Goal: Task Accomplishment & Management: Use online tool/utility

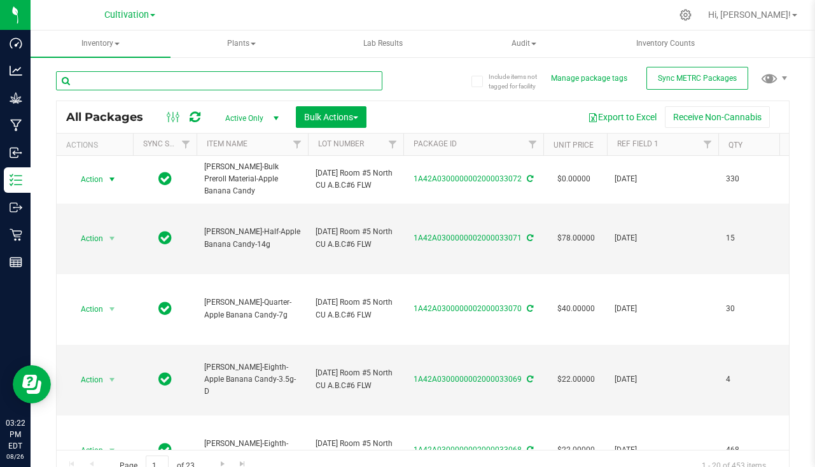
click at [245, 79] on input "text" at bounding box center [219, 80] width 327 height 19
type input "top shelf gg"
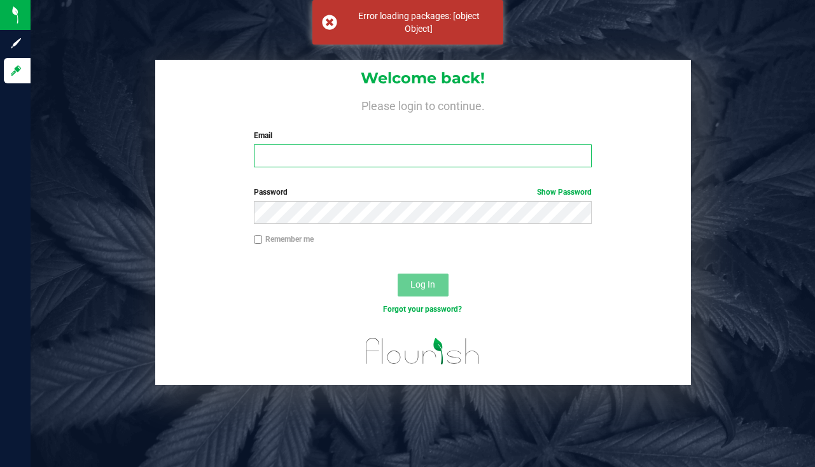
type input "[EMAIL_ADDRESS][DOMAIN_NAME]"
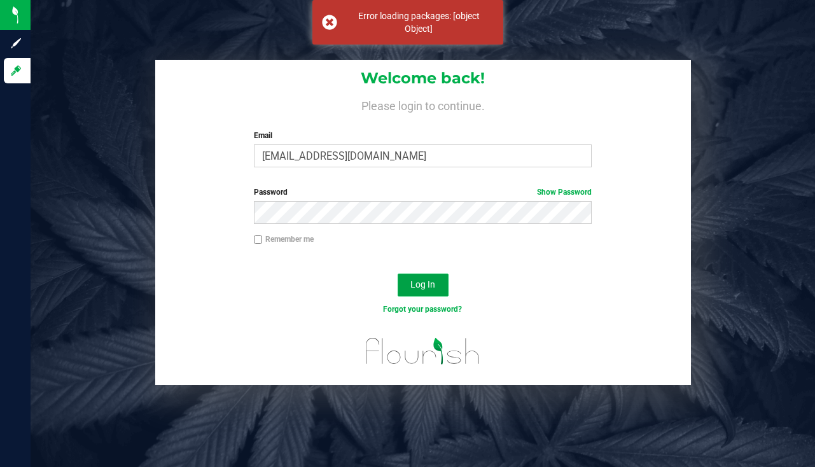
click at [418, 294] on button "Log In" at bounding box center [423, 285] width 51 height 23
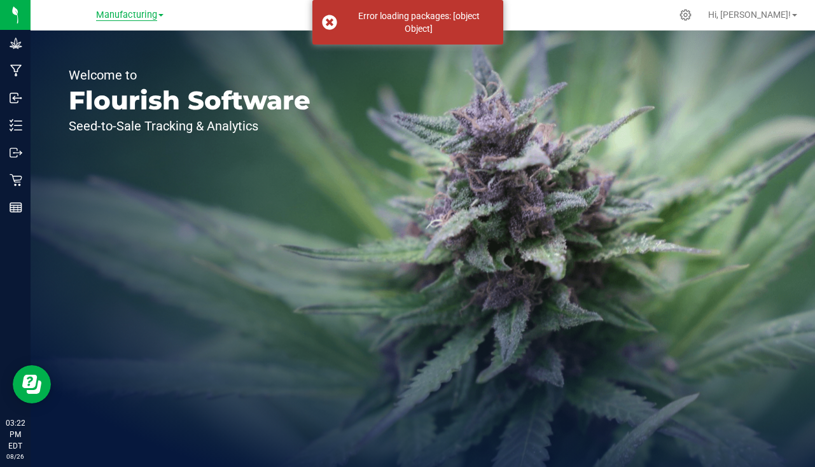
click at [132, 15] on span "Manufacturing" at bounding box center [126, 15] width 61 height 11
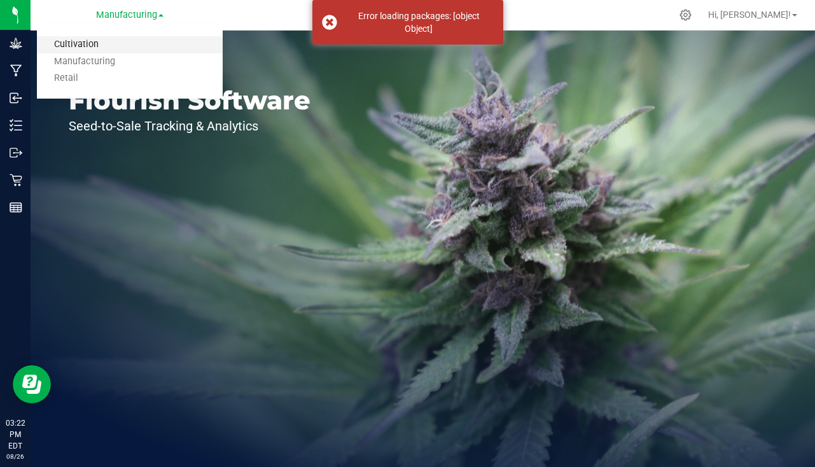
click at [73, 43] on link "Cultivation" at bounding box center [130, 44] width 186 height 17
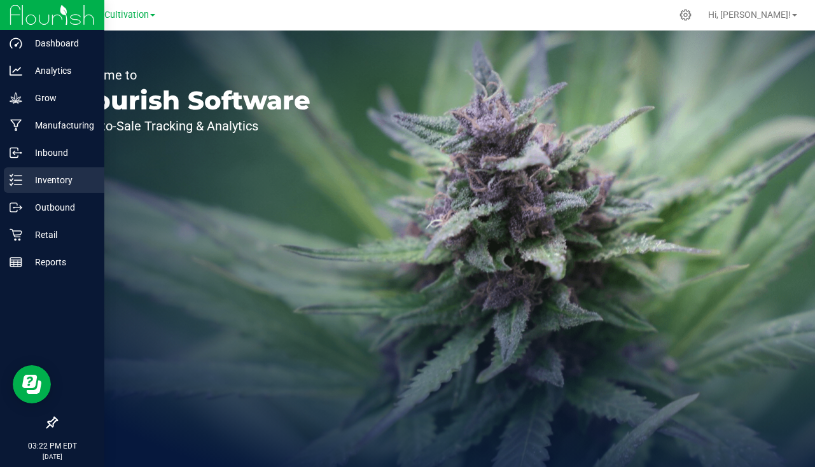
click at [43, 180] on p "Inventory" at bounding box center [60, 180] width 76 height 15
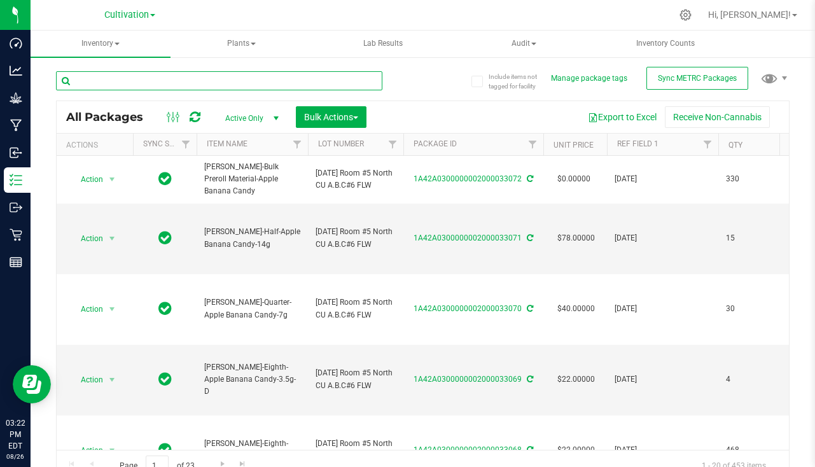
click at [141, 82] on input "text" at bounding box center [219, 80] width 327 height 19
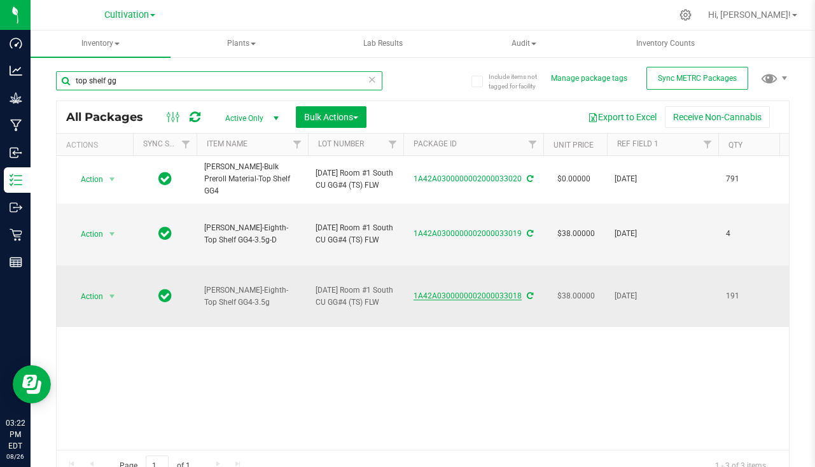
type input "top shelf gg"
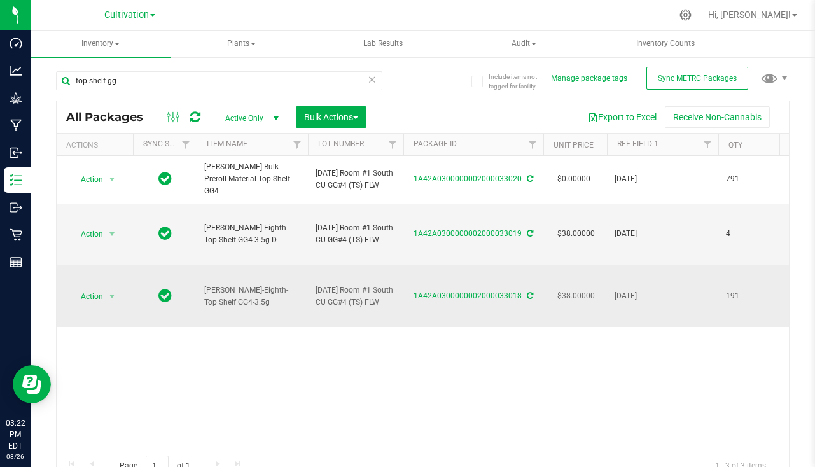
click at [461, 300] on link "1A42A0300000002000033018" at bounding box center [468, 296] width 108 height 9
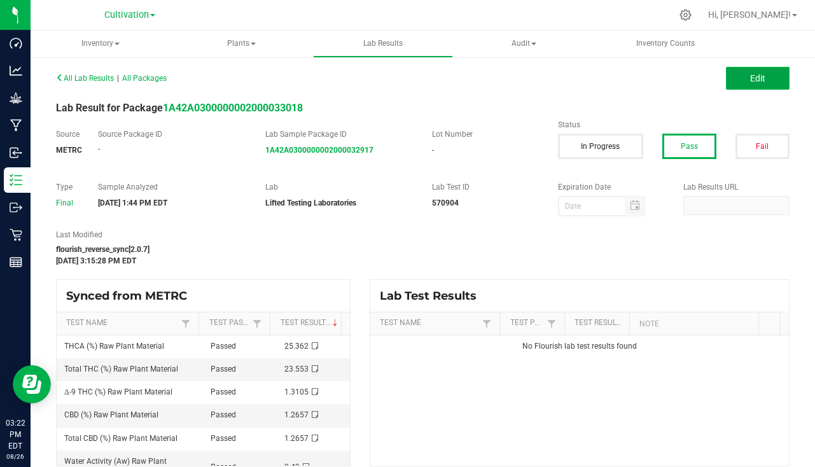
click at [750, 80] on span "Edit" at bounding box center [757, 78] width 15 height 10
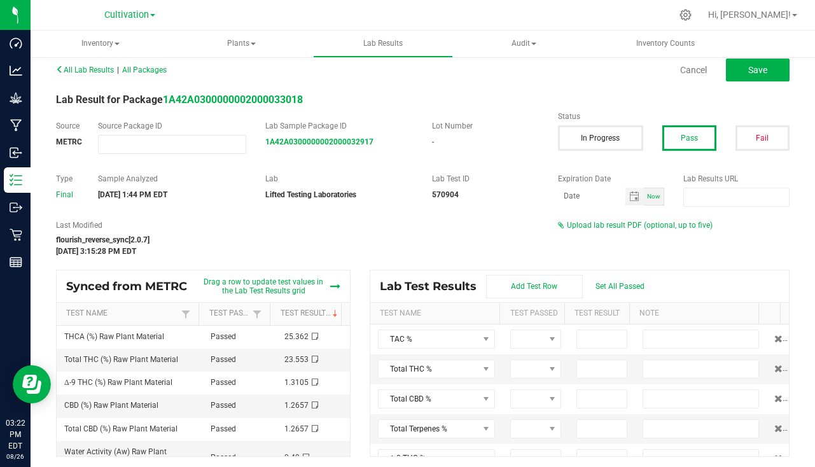
scroll to position [11, 0]
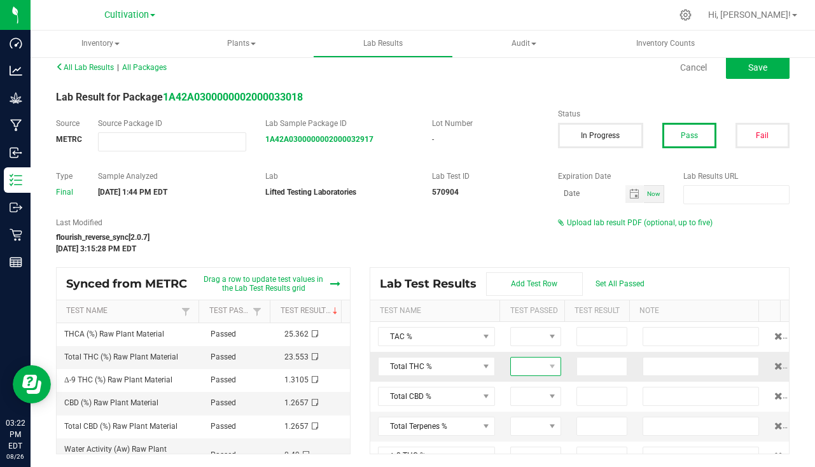
click at [528, 370] on span at bounding box center [528, 367] width 34 height 18
type input "23.55"
click at [449, 236] on div "flourish_reverse_sync[2.0.7]" at bounding box center [297, 237] width 483 height 11
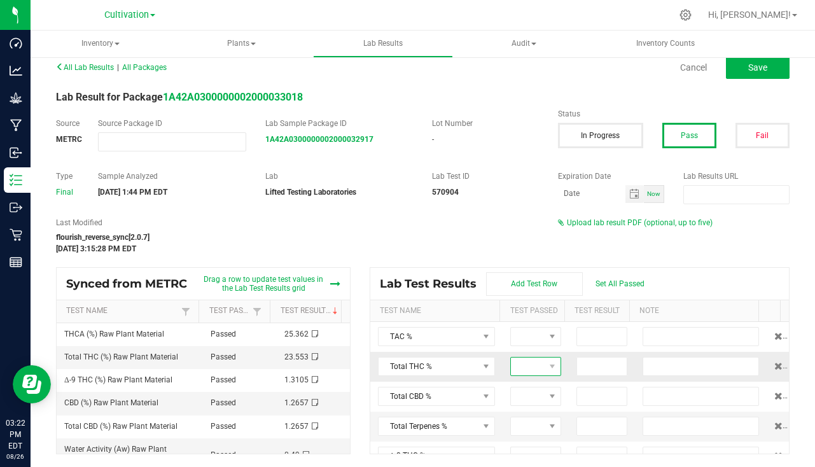
click at [511, 365] on span at bounding box center [528, 367] width 34 height 18
click at [537, 422] on li "Passed" at bounding box center [561, 422] width 119 height 22
click at [586, 366] on input at bounding box center [602, 367] width 50 height 18
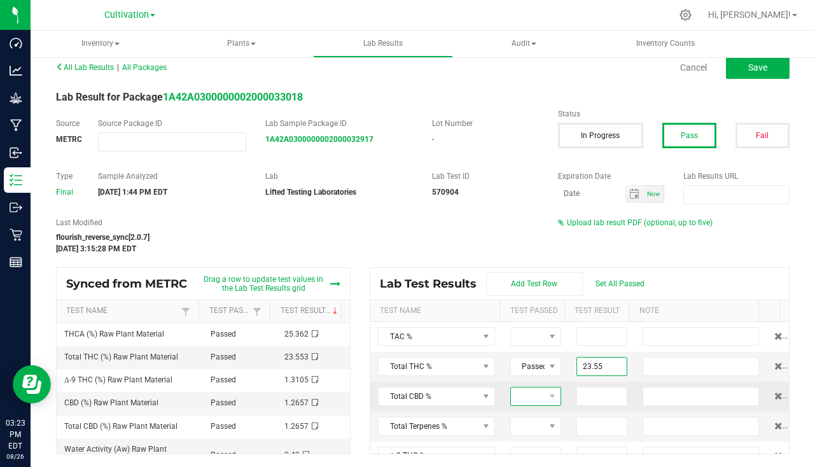
type input "23.5500"
click at [512, 398] on span at bounding box center [528, 397] width 34 height 18
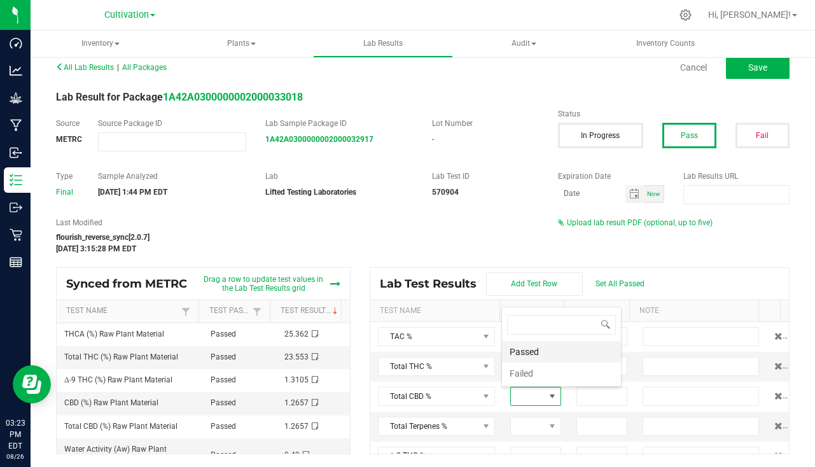
click at [532, 357] on li "Passed" at bounding box center [561, 352] width 119 height 22
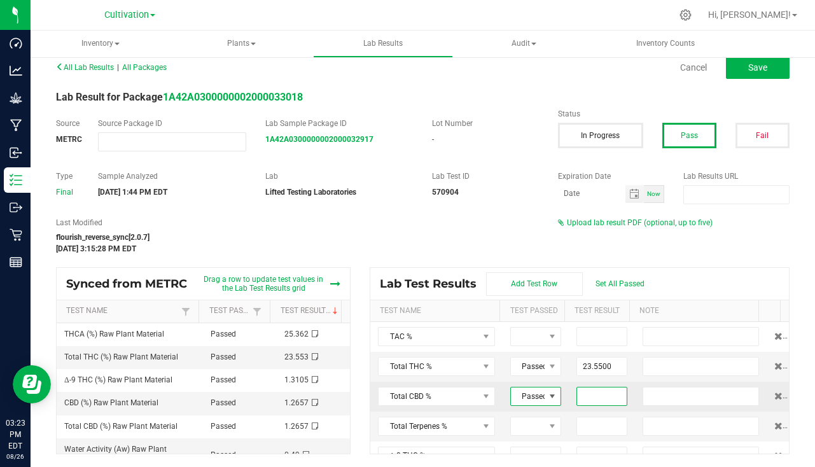
click at [577, 398] on input at bounding box center [602, 397] width 50 height 18
type input "0"
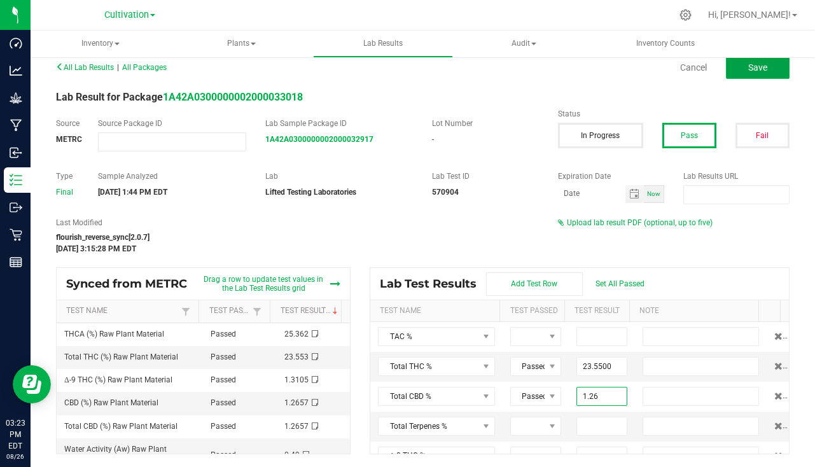
type input "1.2600"
click at [763, 71] on button "Save" at bounding box center [758, 67] width 64 height 23
type input "23.5500"
type input "1.2600"
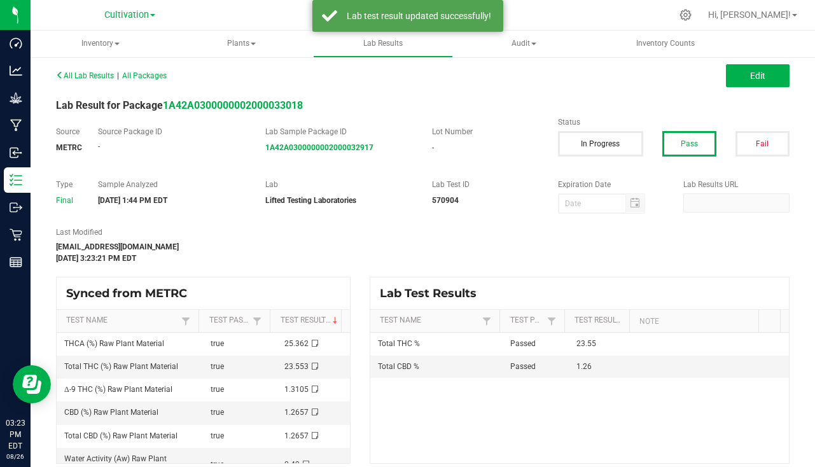
scroll to position [0, 0]
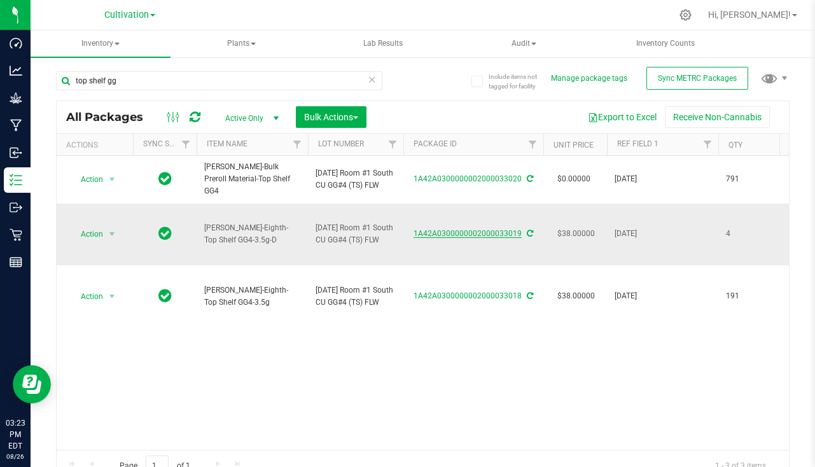
click at [460, 238] on link "1A42A0300000002000033019" at bounding box center [468, 233] width 108 height 9
